Goal: Transaction & Acquisition: Obtain resource

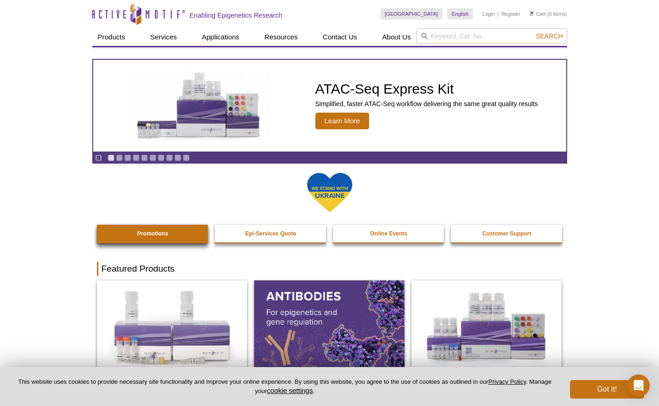
click at [155, 236] on strong "Promotions" at bounding box center [152, 233] width 31 height 6
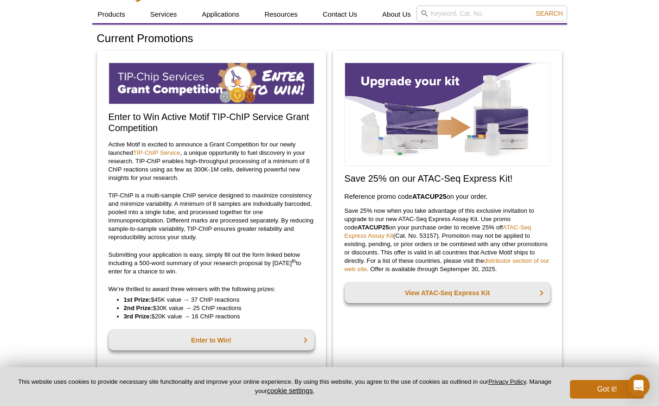
scroll to position [38, 0]
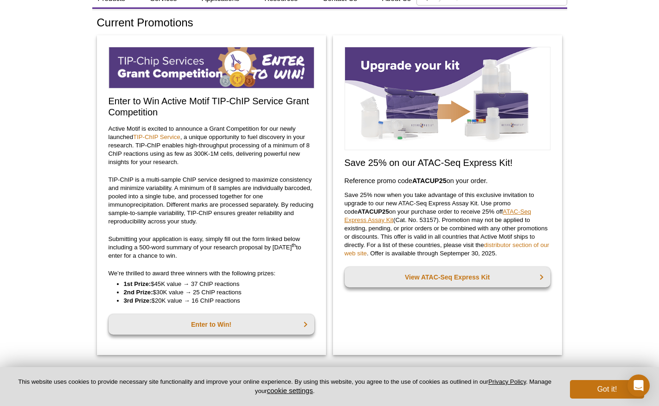
drag, startPoint x: 345, startPoint y: 226, endPoint x: 360, endPoint y: 222, distance: 15.7
click at [360, 222] on link "ATAC-Seq Express Assay Kit" at bounding box center [437, 215] width 187 height 15
click at [427, 321] on div "Save 25% on our ATAC-Seq Express Kit! Reference promo code  ATACUP25  on your o…" at bounding box center [447, 195] width 229 height 320
click at [351, 199] on p "Save 25% now when you take advantage of this exclusive invitation to upgrade to…" at bounding box center [447, 224] width 206 height 67
drag, startPoint x: 346, startPoint y: 212, endPoint x: 376, endPoint y: 211, distance: 29.7
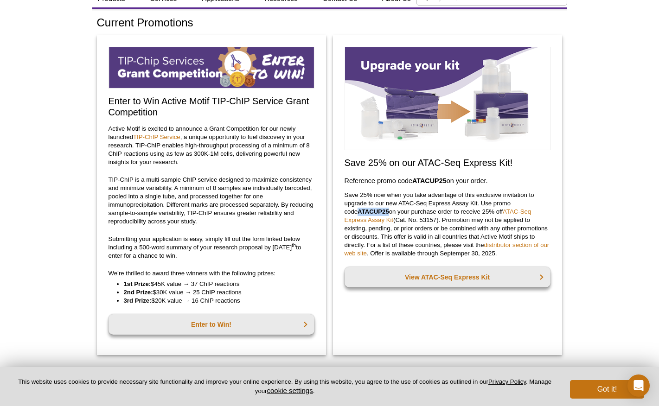
click at [376, 211] on p "Save 25% now when you take advantage of this exclusive invitation to upgrade to…" at bounding box center [447, 224] width 206 height 67
copy p "ATACUP25"
click at [465, 275] on link "View ATAC-Seq Express Kit" at bounding box center [447, 277] width 206 height 20
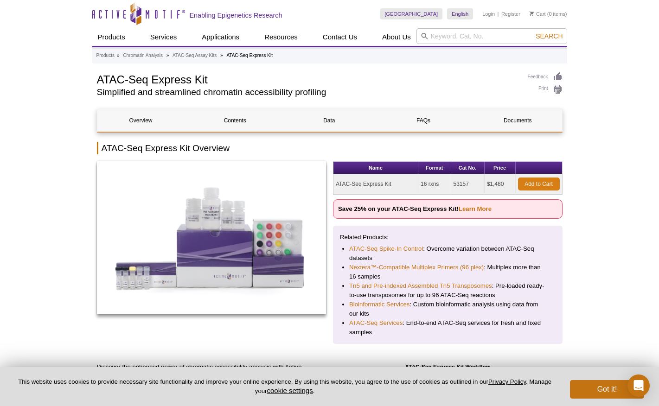
click at [533, 185] on link "Add to Cart" at bounding box center [539, 184] width 42 height 13
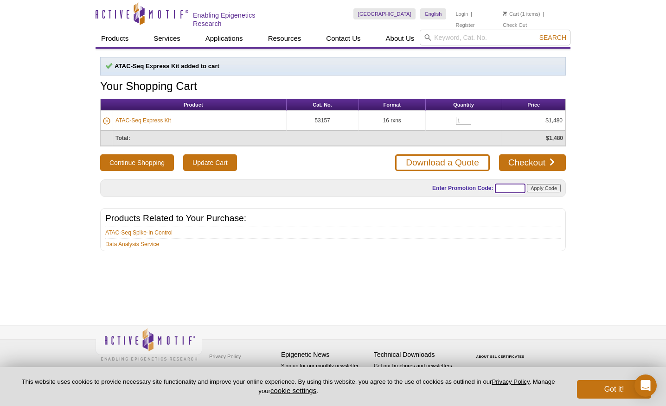
click at [501, 188] on input "text" at bounding box center [510, 189] width 31 height 10
paste input "ATACUP25"
type input "ATACUP25"
click at [541, 186] on input "Apply Code" at bounding box center [544, 188] width 34 height 8
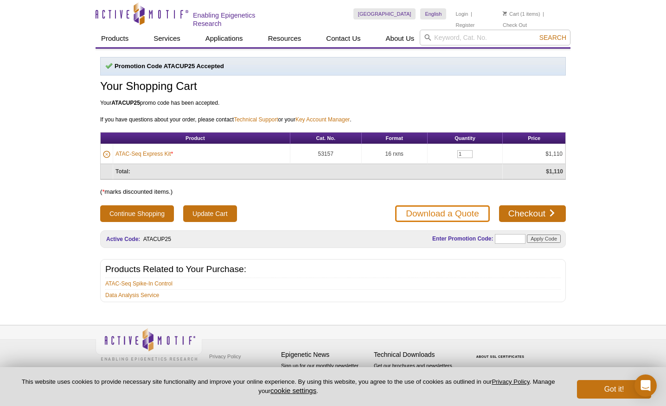
click at [450, 211] on link "Download a Quote" at bounding box center [442, 213] width 94 height 17
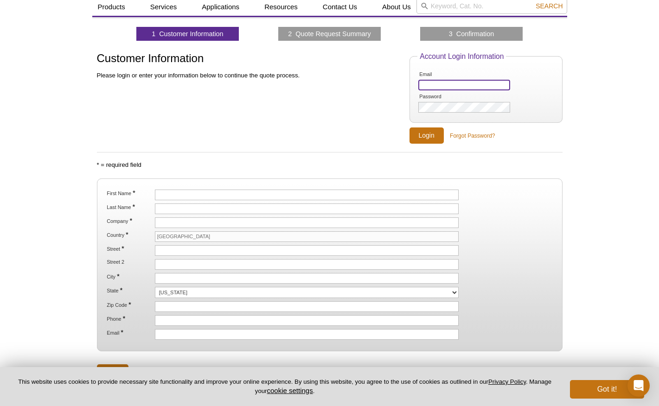
scroll to position [20, 0]
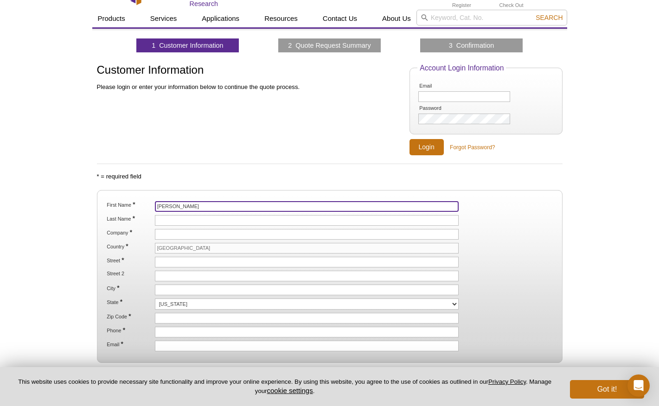
type input "Marlys"
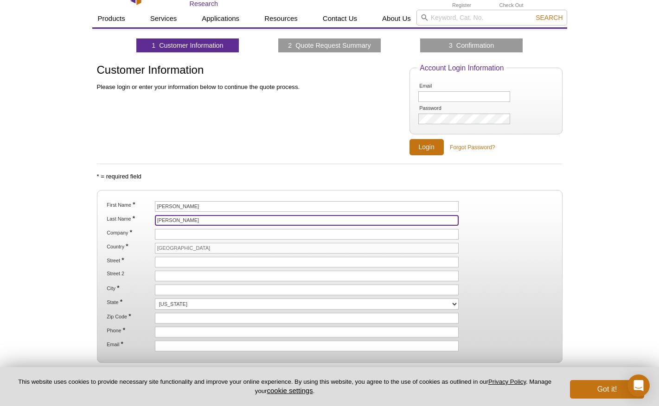
type input "Fassett"
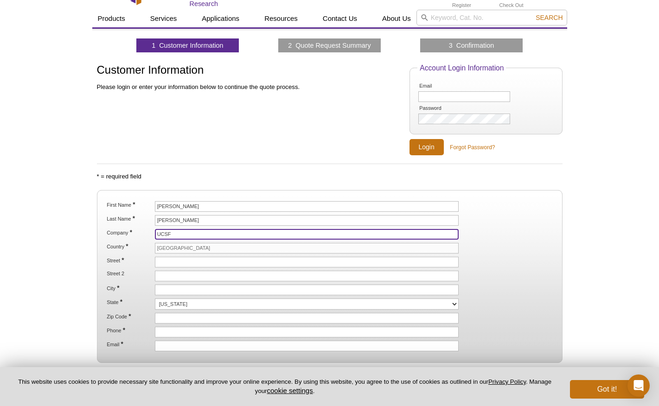
type input "UCSF"
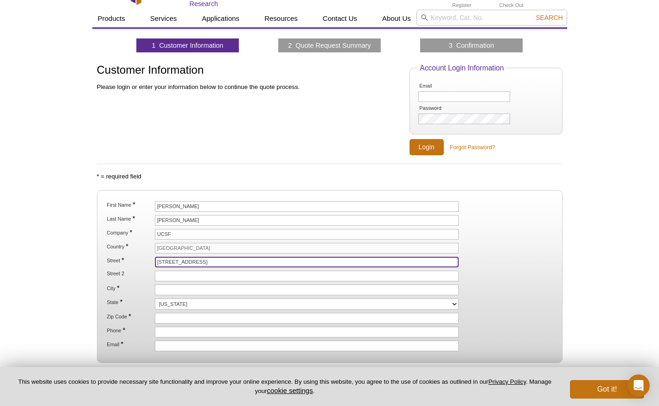
type input "[STREET_ADDRESS]"
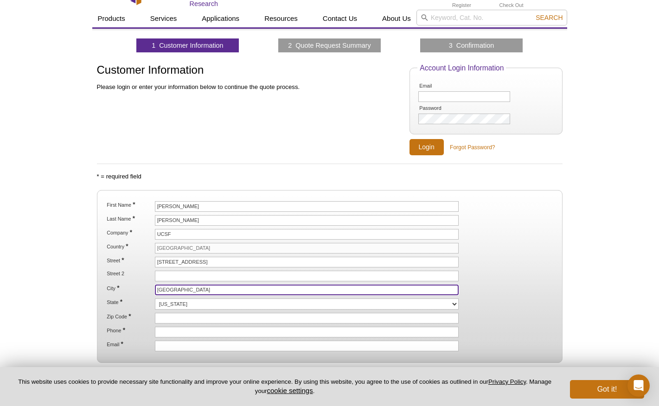
type input "[GEOGRAPHIC_DATA]"
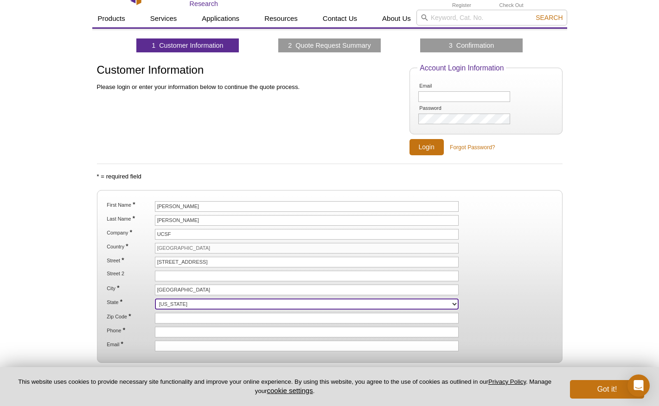
select select "CA"
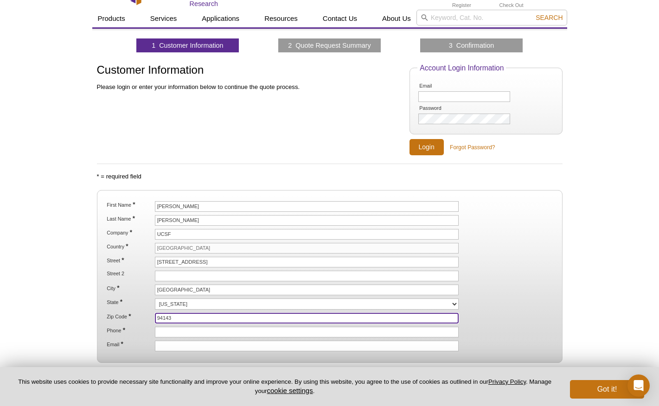
type input "94143"
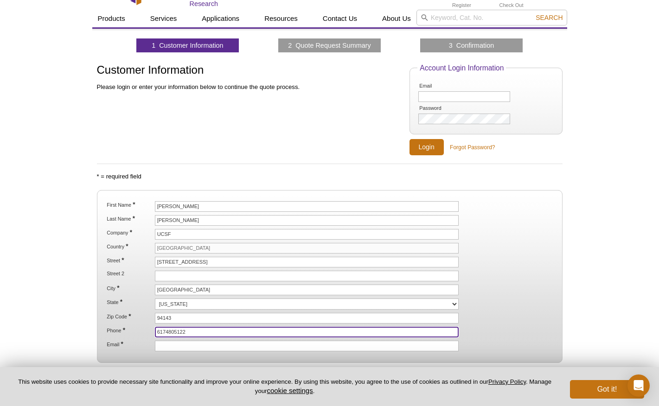
type input "6174805122"
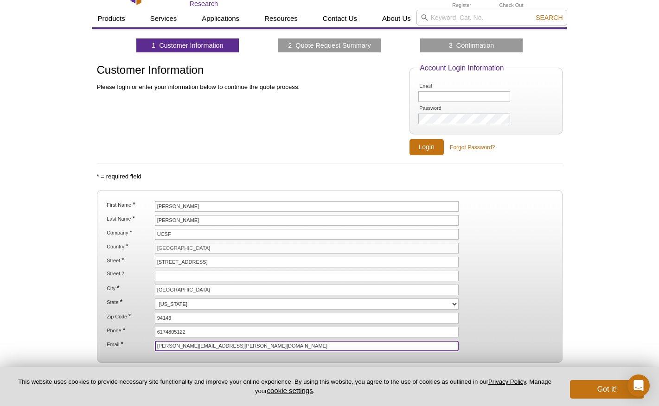
type input "[PERSON_NAME][EMAIL_ADDRESS][PERSON_NAME][DOMAIN_NAME]"
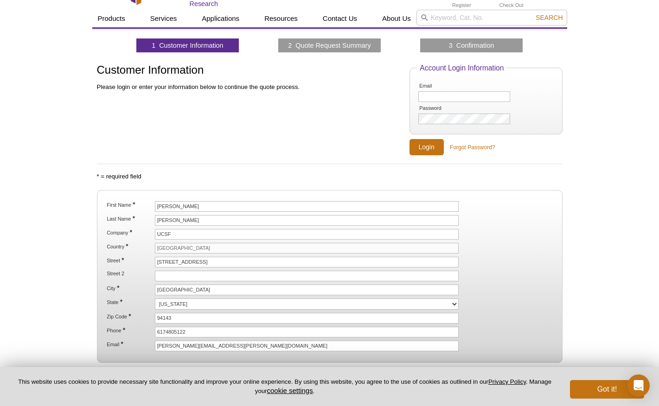
click at [592, 207] on div "Active Motif Logo Enabling Epigenetics Research 1 Search Skip to content Active…" at bounding box center [329, 237] width 659 height 514
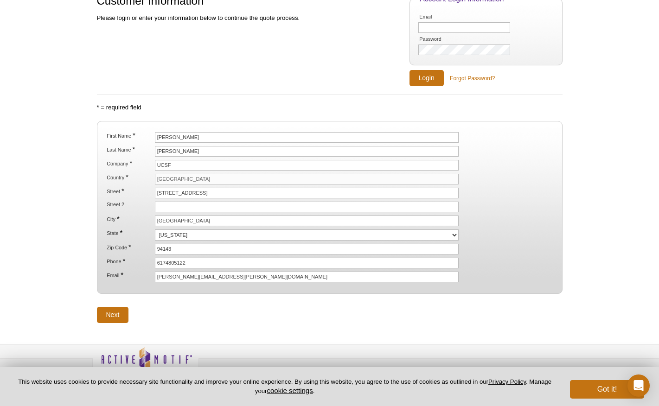
scroll to position [95, 0]
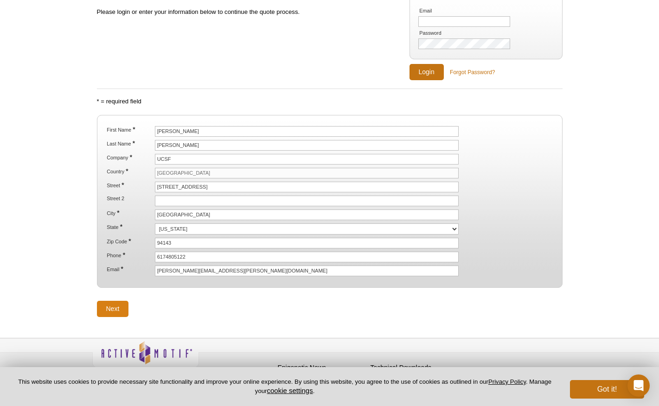
click at [115, 304] on input "Next" at bounding box center [113, 309] width 32 height 16
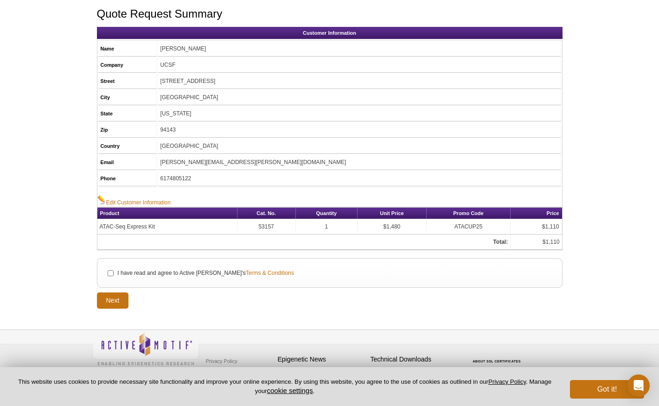
scroll to position [79, 0]
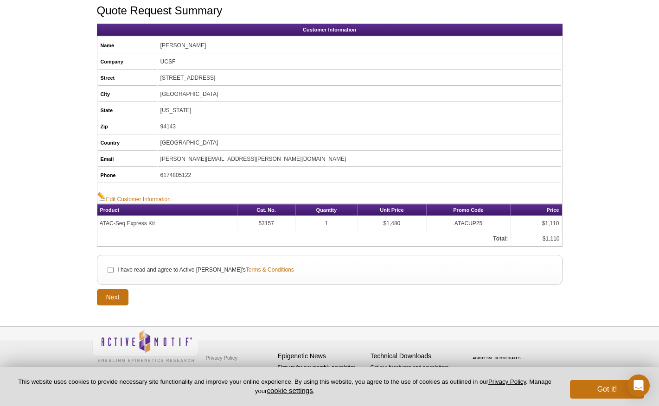
click at [108, 268] on input "I have read and agree to Active Motif's Terms & Conditions" at bounding box center [111, 270] width 6 height 6
checkbox input "true"
click at [114, 299] on input "Next" at bounding box center [113, 297] width 32 height 16
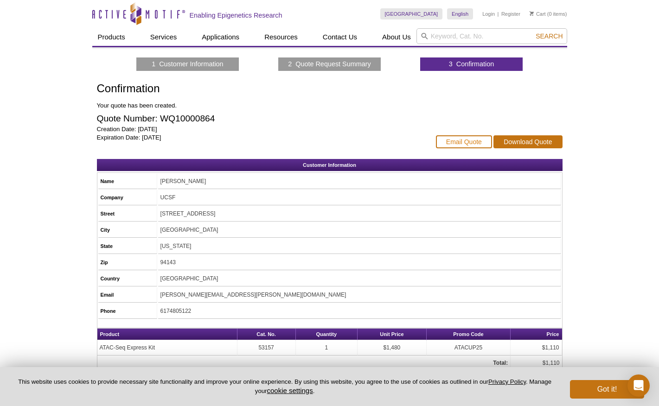
click at [459, 141] on link "Email Quote" at bounding box center [464, 141] width 56 height 13
click at [618, 116] on div "Active Motif Logo Enabling Epigenetics Research 0 Search Skip to content Active…" at bounding box center [329, 240] width 659 height 481
click at [533, 141] on link "Download Quote" at bounding box center [527, 141] width 69 height 13
click at [604, 391] on button "Got it!" at bounding box center [607, 389] width 74 height 19
